Goal: Navigation & Orientation: Find specific page/section

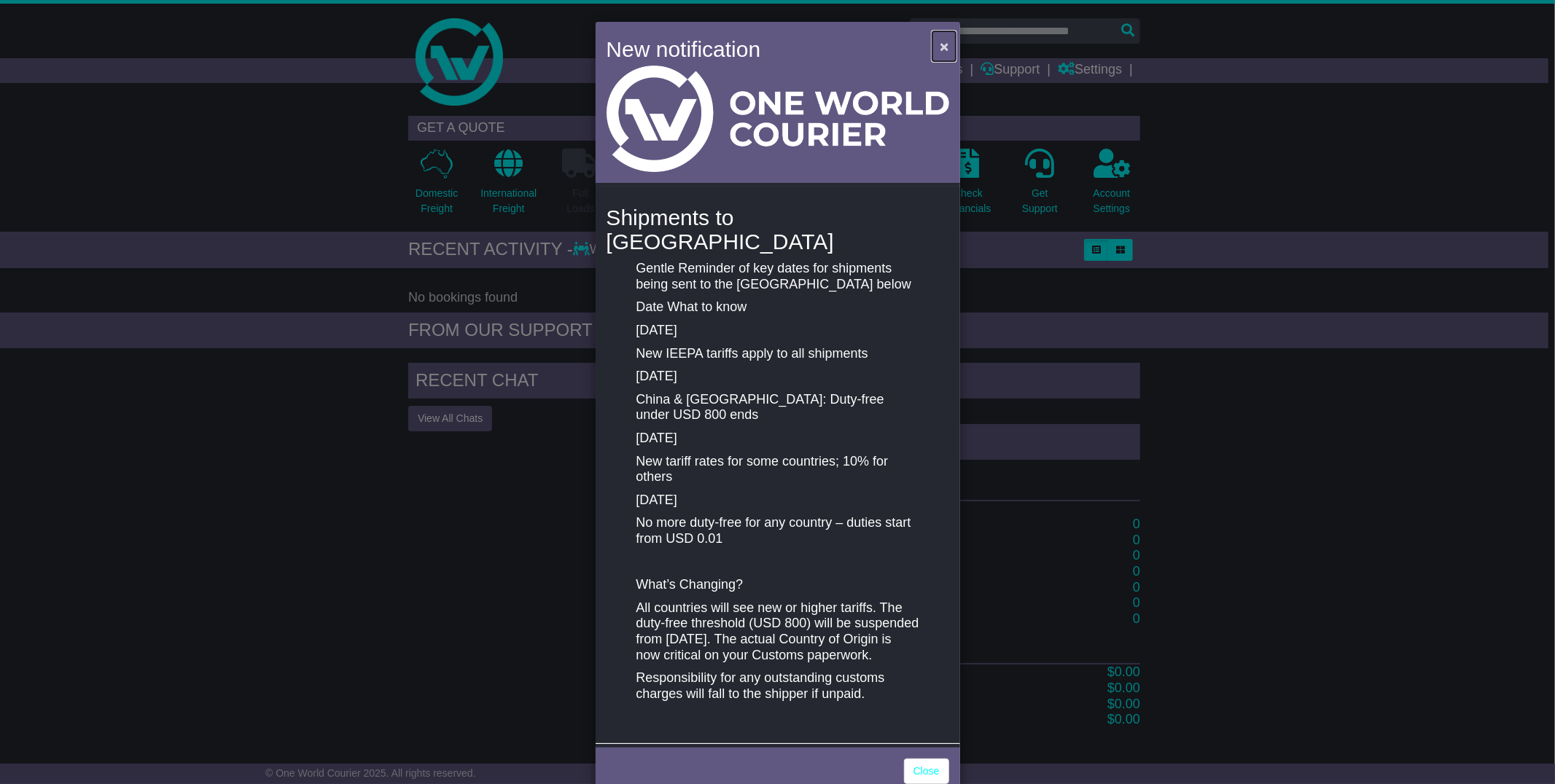
click at [942, 45] on span "×" at bounding box center [944, 46] width 9 height 17
click at [940, 41] on span "×" at bounding box center [944, 46] width 9 height 17
